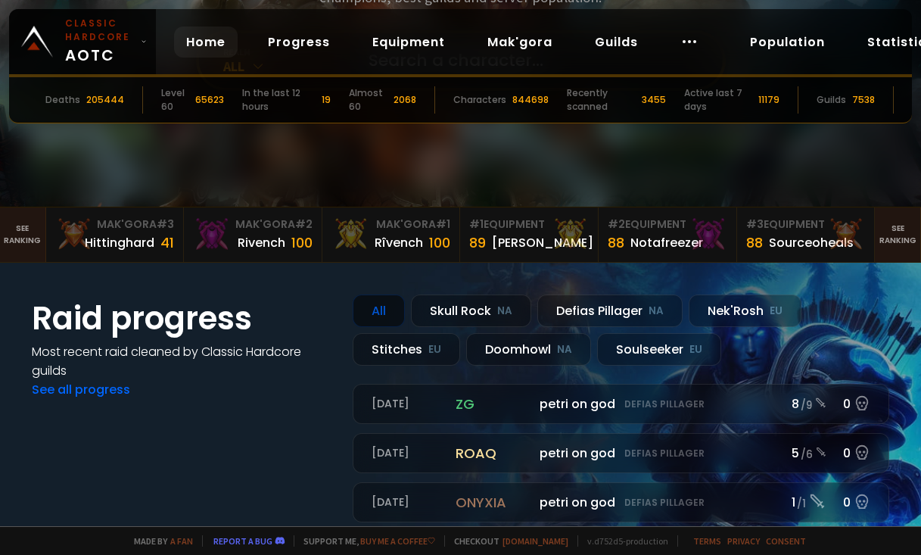
scroll to position [272, 0]
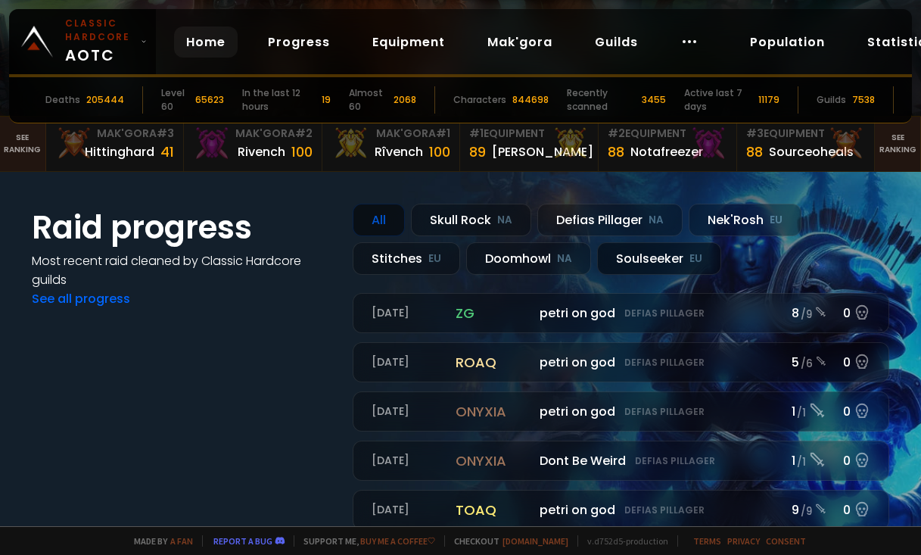
click at [662, 260] on div "Soulseeker EU" at bounding box center [659, 258] width 124 height 33
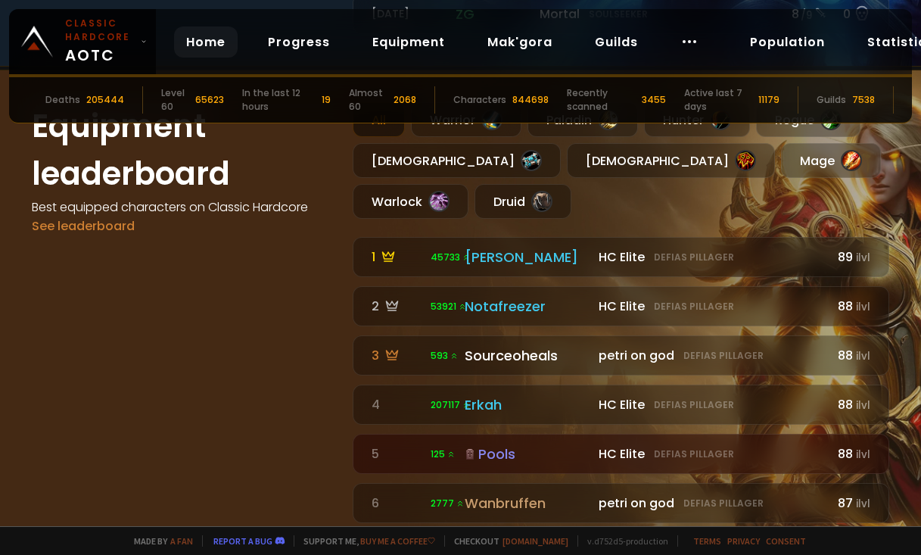
scroll to position [726, 0]
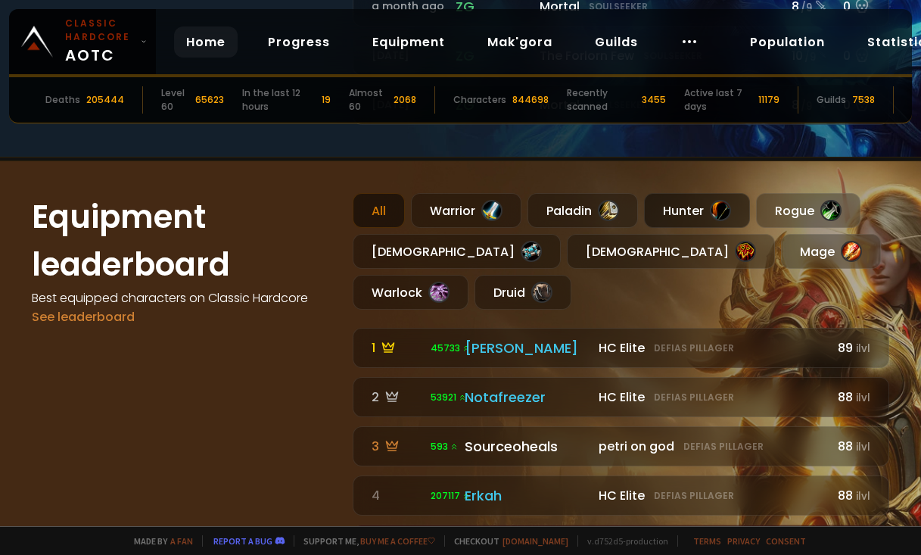
click at [684, 228] on div "Hunter" at bounding box center [697, 210] width 106 height 35
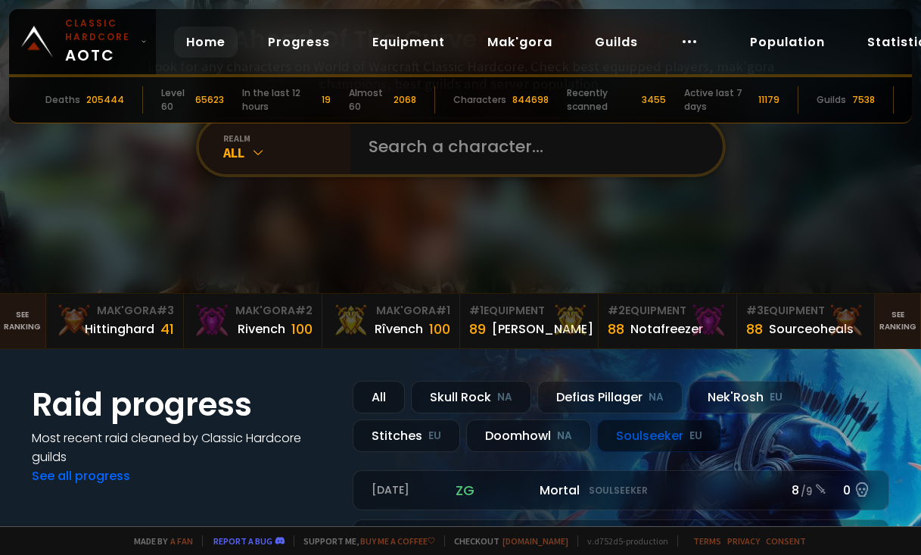
scroll to position [0, 0]
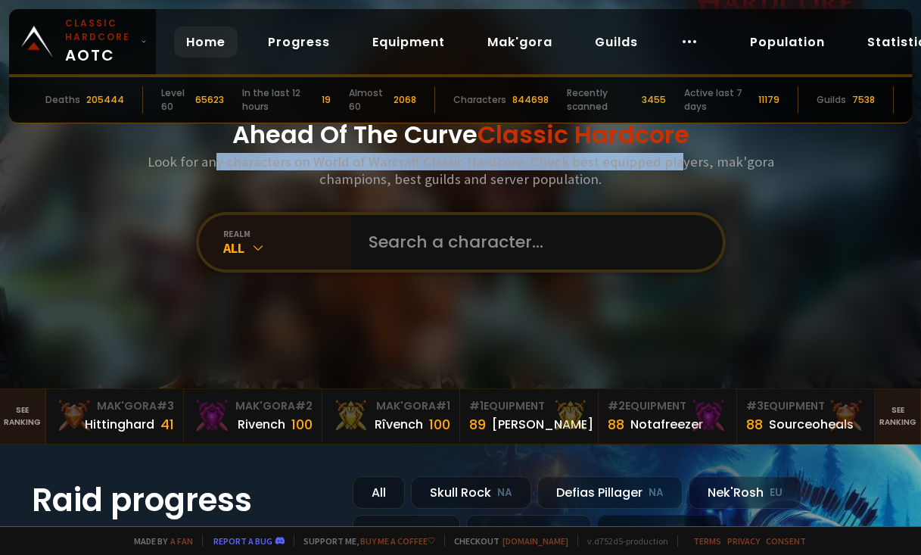
drag, startPoint x: 223, startPoint y: 154, endPoint x: 664, endPoint y: 158, distance: 440.4
click at [664, 157] on h3 "Look for any characters on World of Warcraft Classic Hardcore. Check best equip…" at bounding box center [460, 170] width 639 height 35
click at [664, 158] on h3 "Look for any characters on World of Warcraft Classic Hardcore. Check best equip…" at bounding box center [460, 170] width 639 height 35
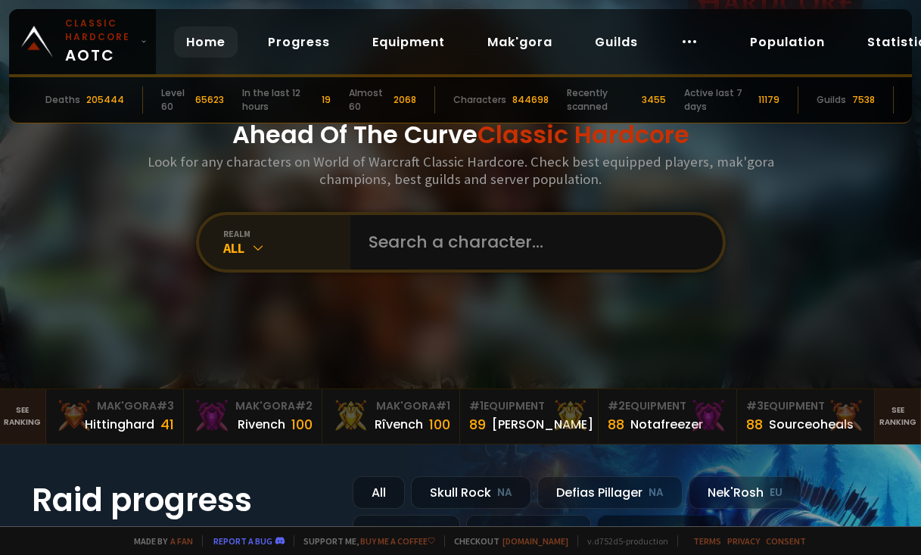
click at [267, 241] on div "All" at bounding box center [286, 247] width 127 height 17
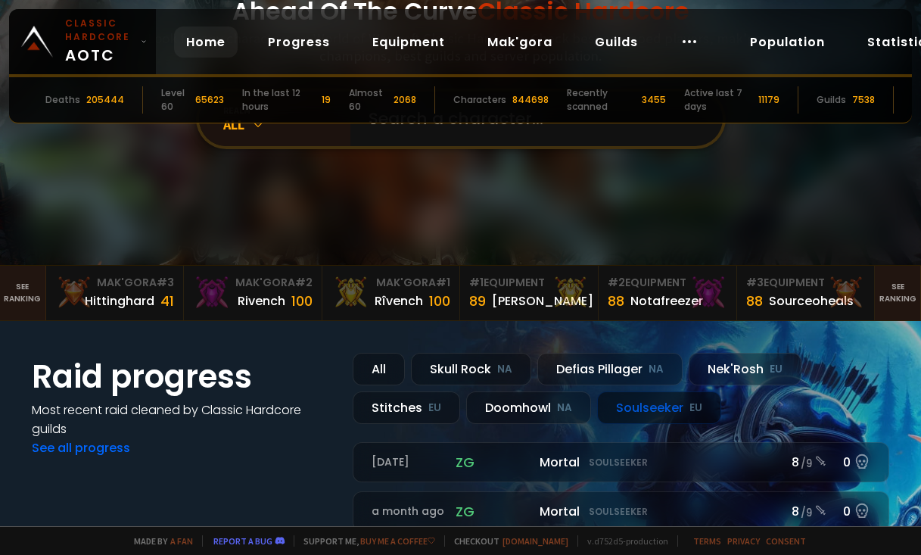
scroll to position [91, 0]
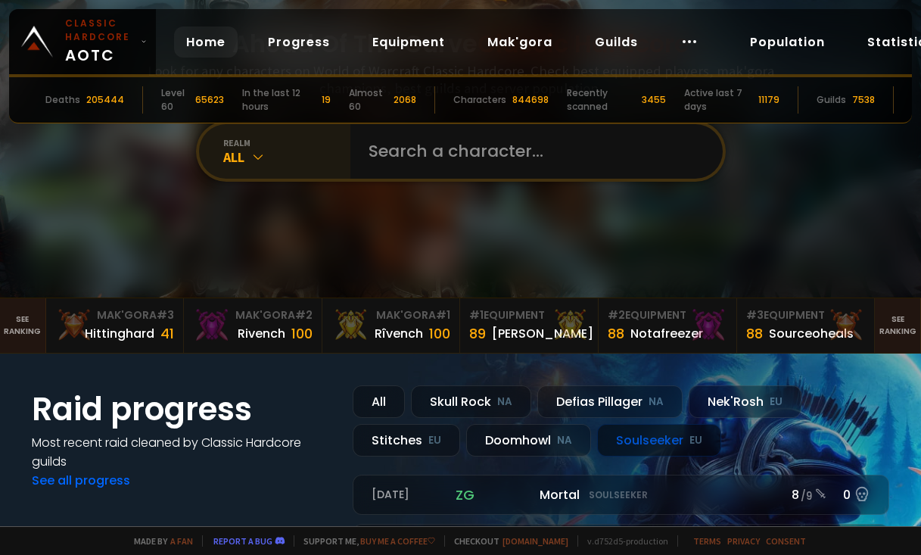
click at [271, 174] on div "realm All" at bounding box center [274, 151] width 151 height 54
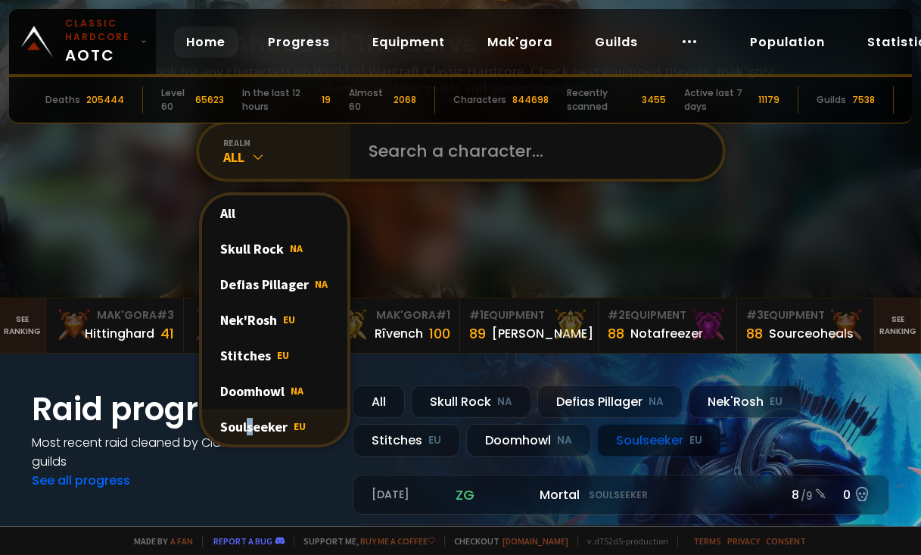
click at [244, 423] on div "Soulseeker EU" at bounding box center [274, 427] width 145 height 36
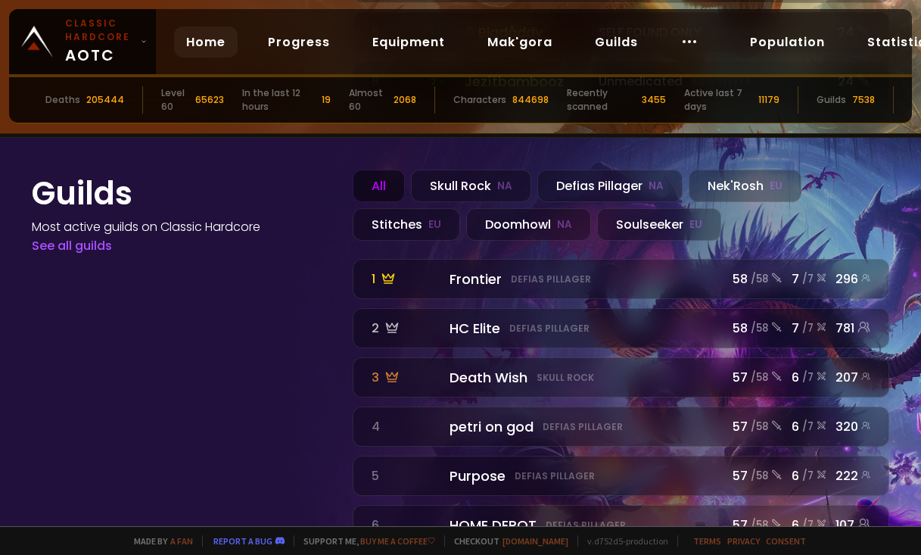
scroll to position [1736, 0]
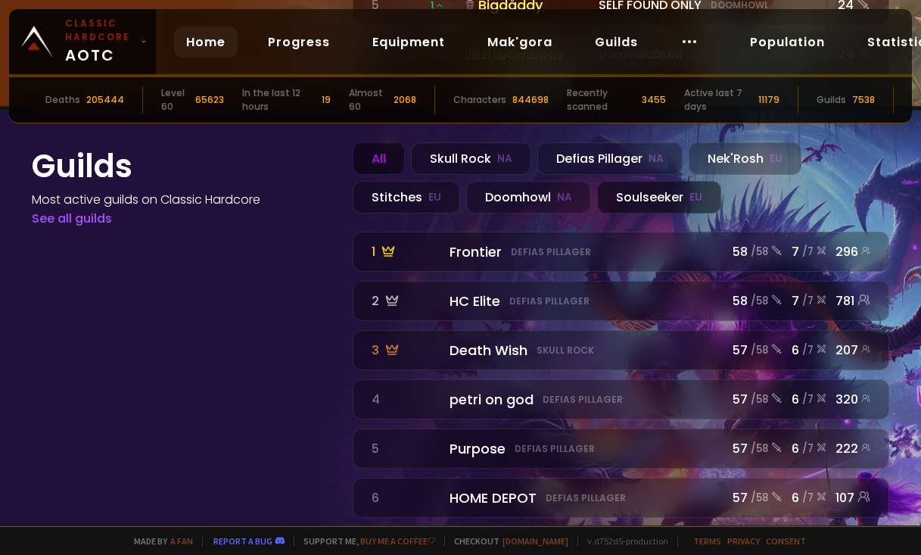
click at [640, 202] on div "Soulseeker EU" at bounding box center [659, 197] width 124 height 33
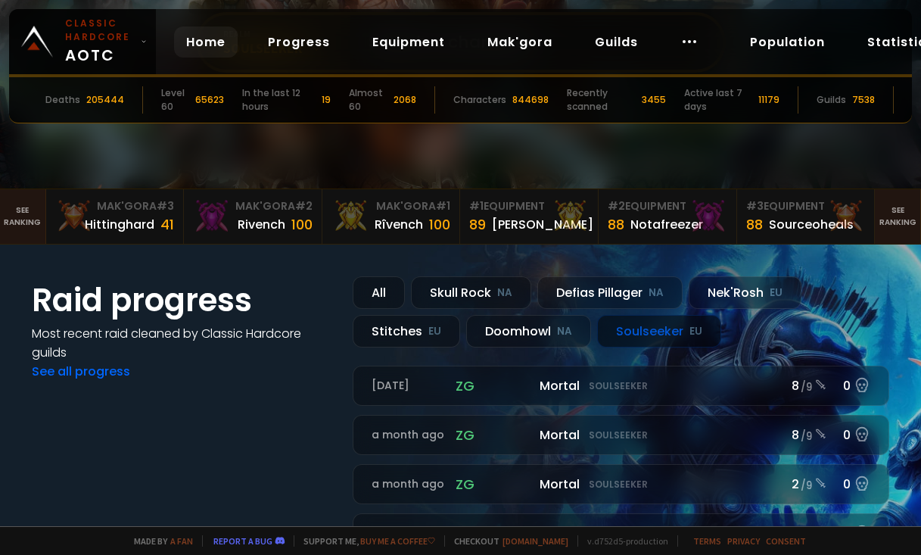
scroll to position [0, 0]
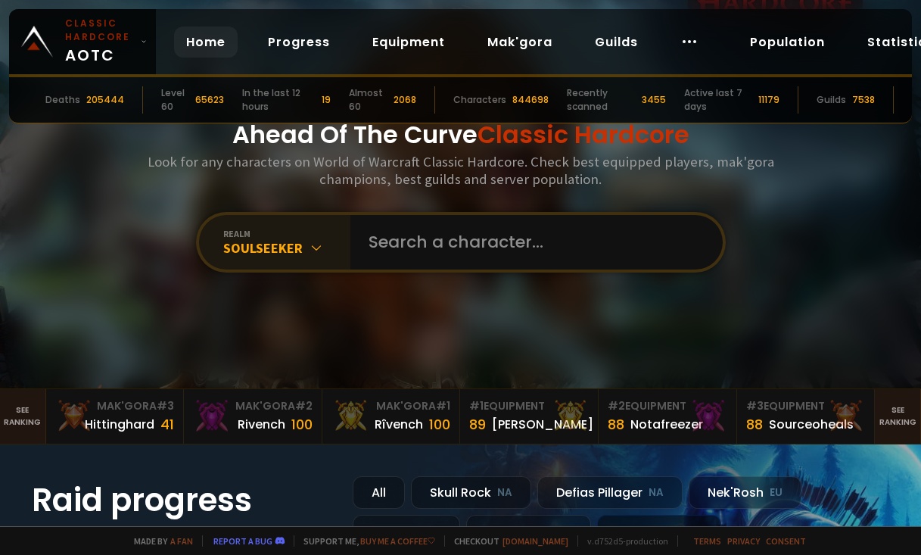
drag, startPoint x: 247, startPoint y: 312, endPoint x: 250, endPoint y: 192, distance: 120.3
